Goal: Find specific page/section: Find specific page/section

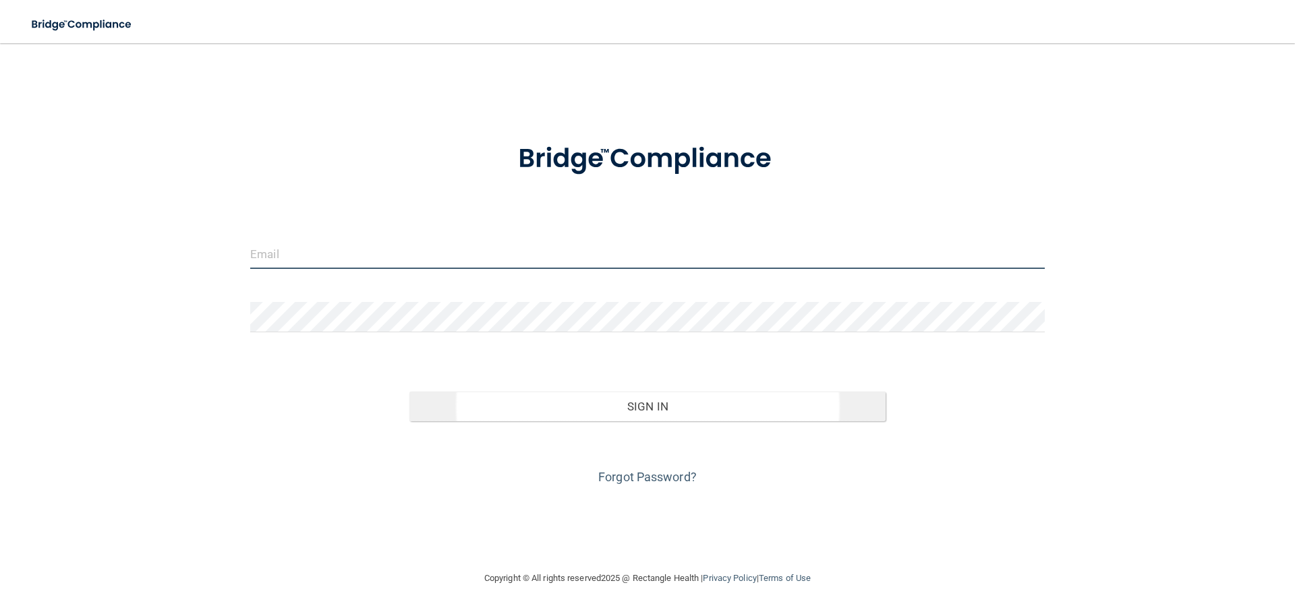
type input "[PERSON_NAME][EMAIL_ADDRESS][PERSON_NAME][DOMAIN_NAME]"
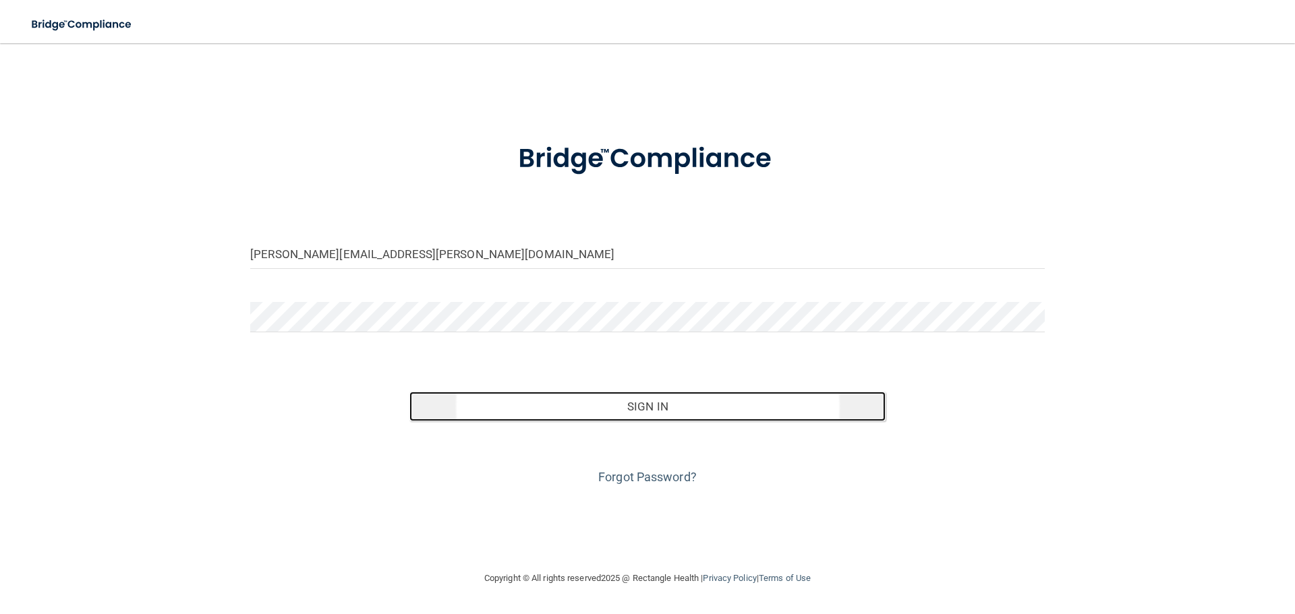
click at [635, 412] on button "Sign In" at bounding box center [647, 407] width 477 height 30
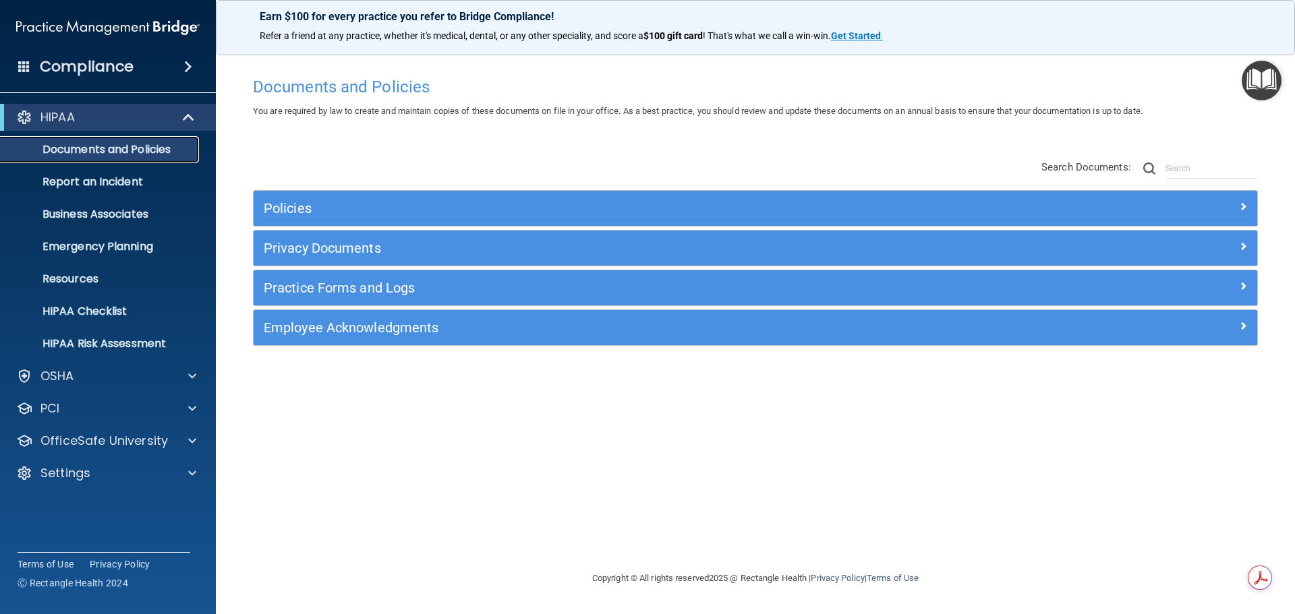
click at [144, 150] on p "Documents and Policies" at bounding box center [101, 149] width 184 height 13
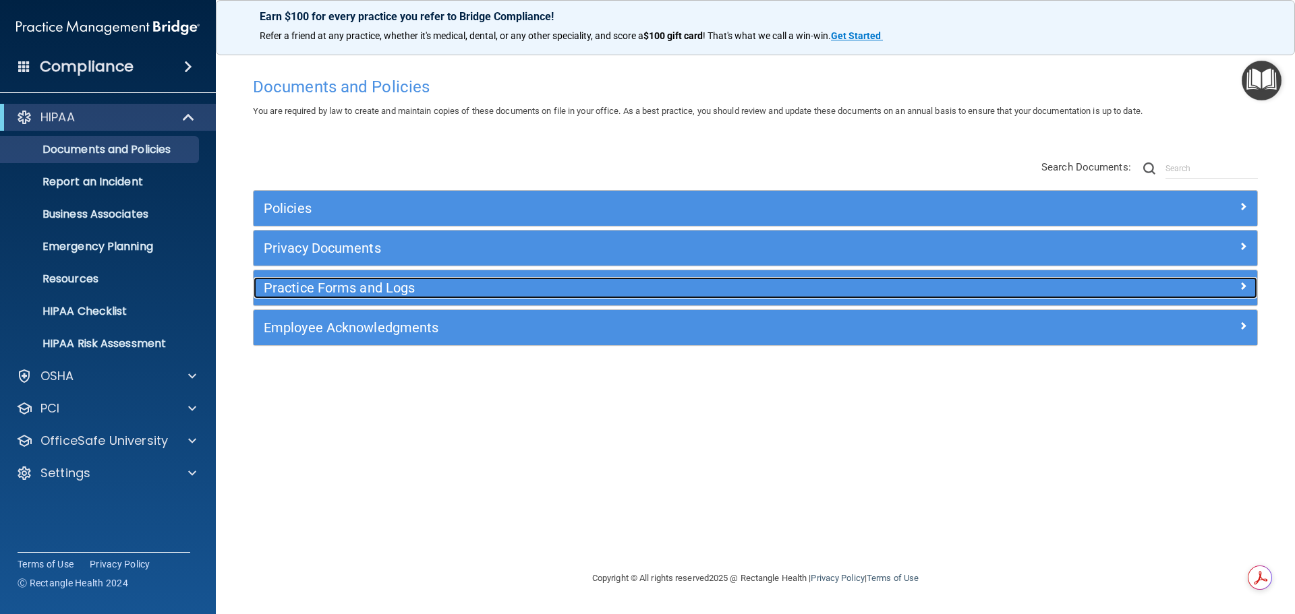
click at [349, 290] on h5 "Practice Forms and Logs" at bounding box center [630, 288] width 733 height 15
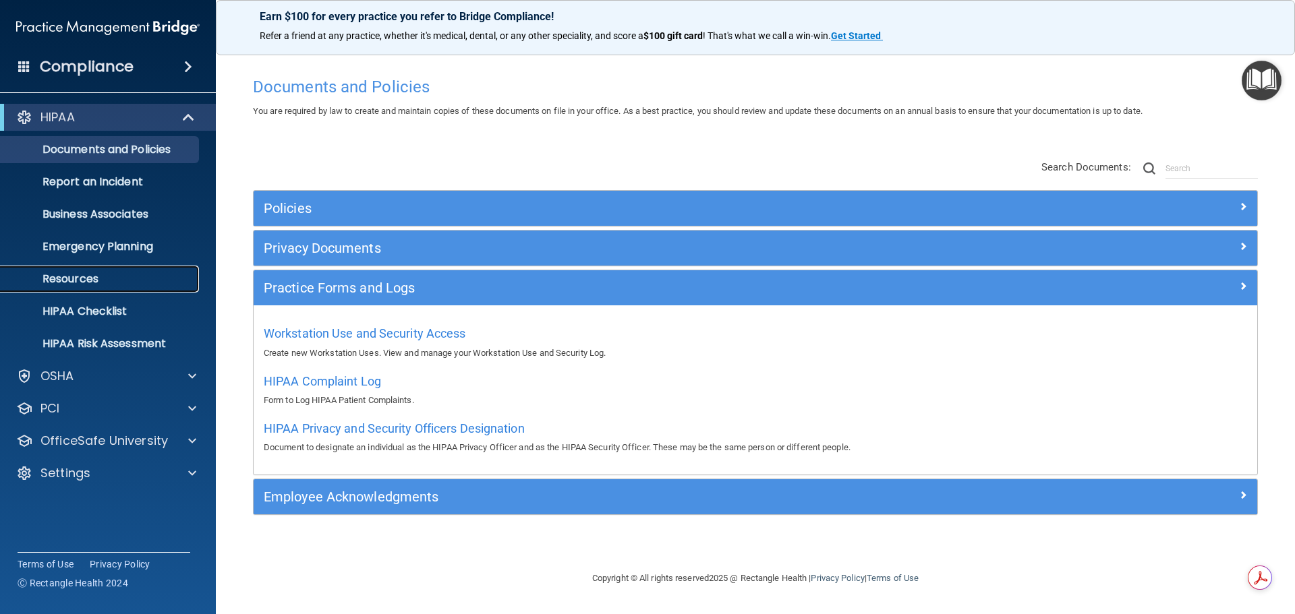
click at [60, 279] on p "Resources" at bounding box center [101, 278] width 184 height 13
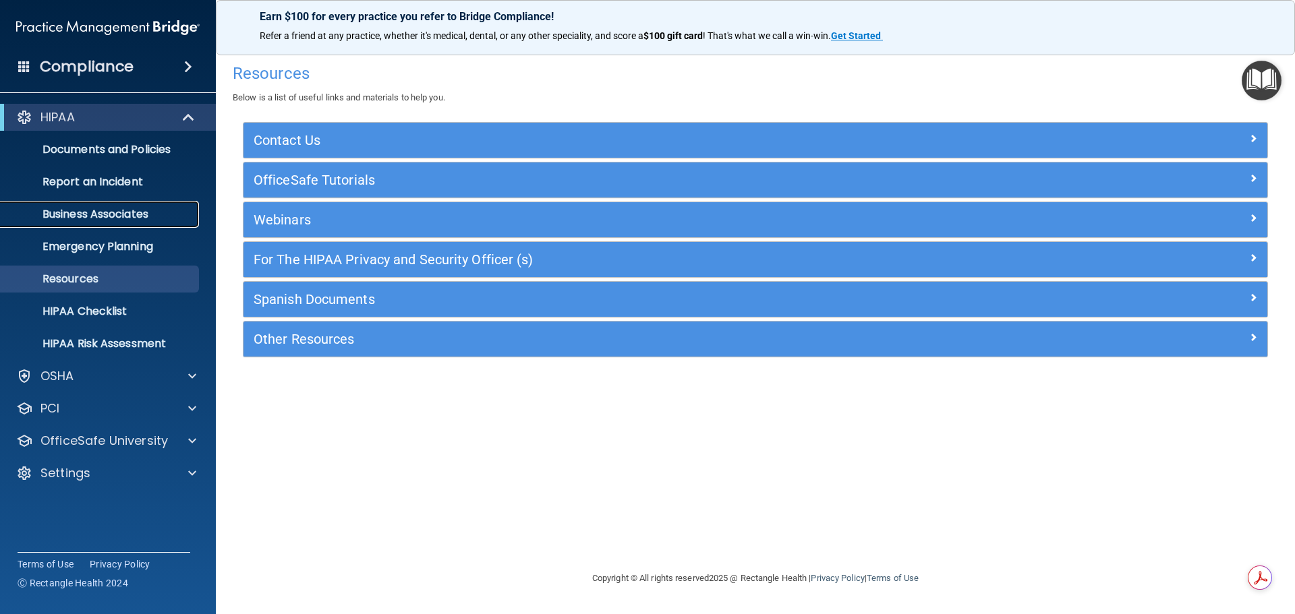
click at [105, 215] on p "Business Associates" at bounding box center [101, 214] width 184 height 13
